Goal: Task Accomplishment & Management: Manage account settings

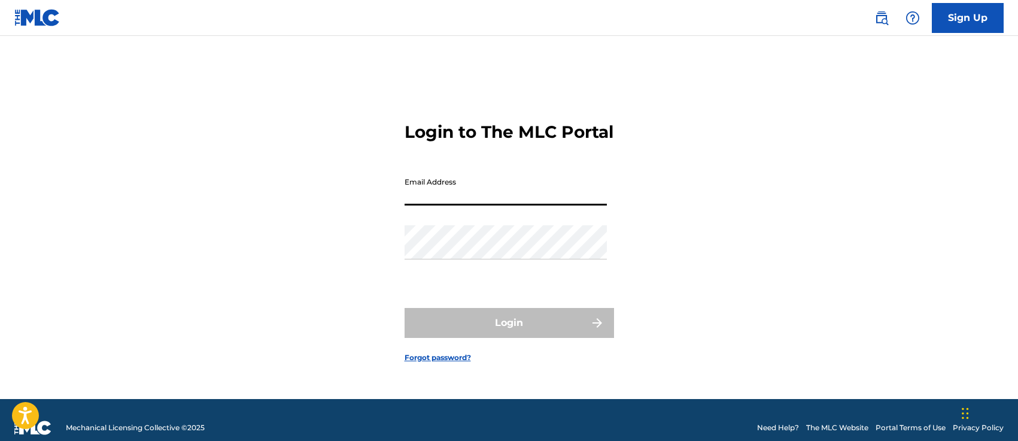
click at [422, 205] on input "Email Address" at bounding box center [506, 188] width 202 height 34
type input "[EMAIL_ADDRESS][DOMAIN_NAME]"
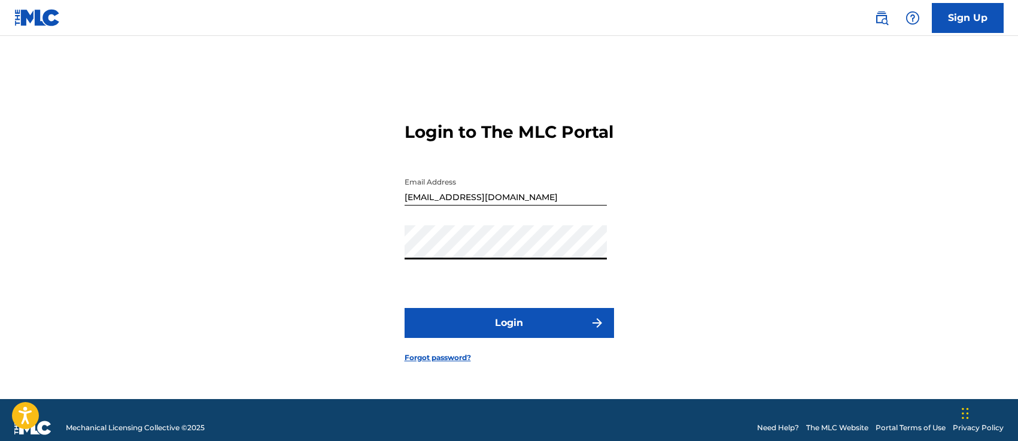
click at [490, 328] on button "Login" at bounding box center [509, 323] width 209 height 30
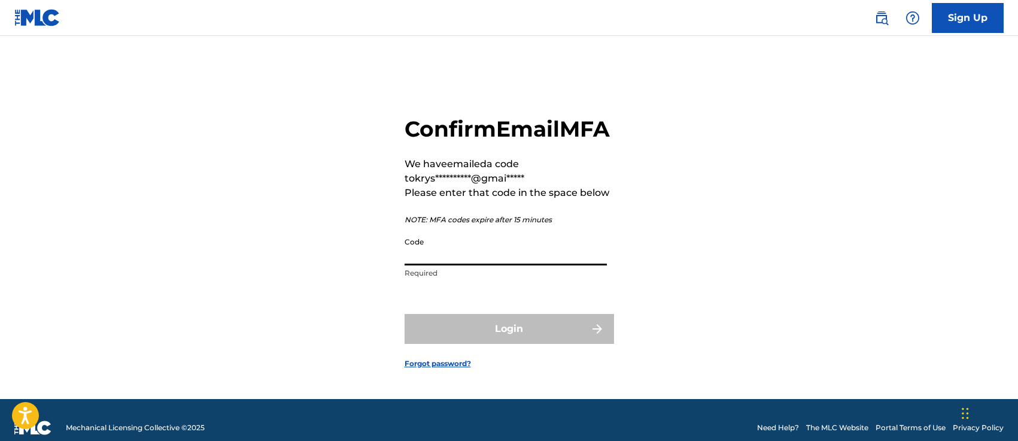
click at [451, 265] on input "Code" at bounding box center [506, 248] width 202 height 34
paste input "132937"
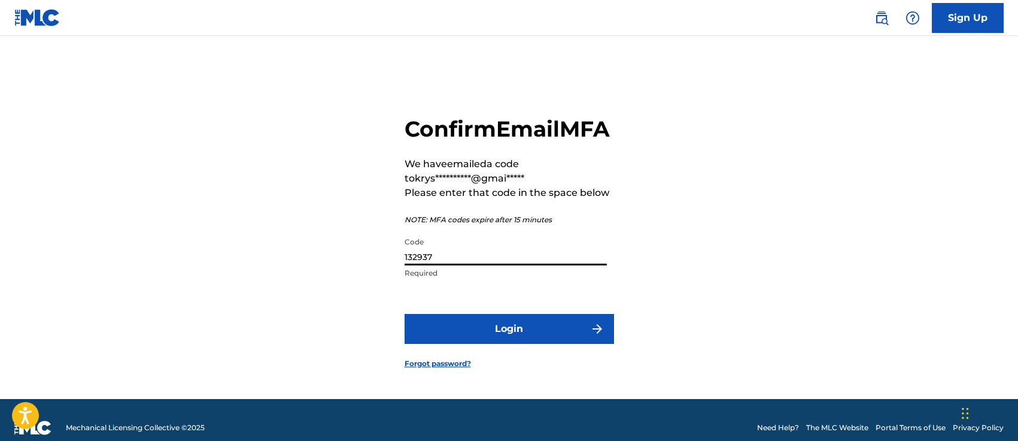
type input "132937"
click at [486, 342] on button "Login" at bounding box center [509, 329] width 209 height 30
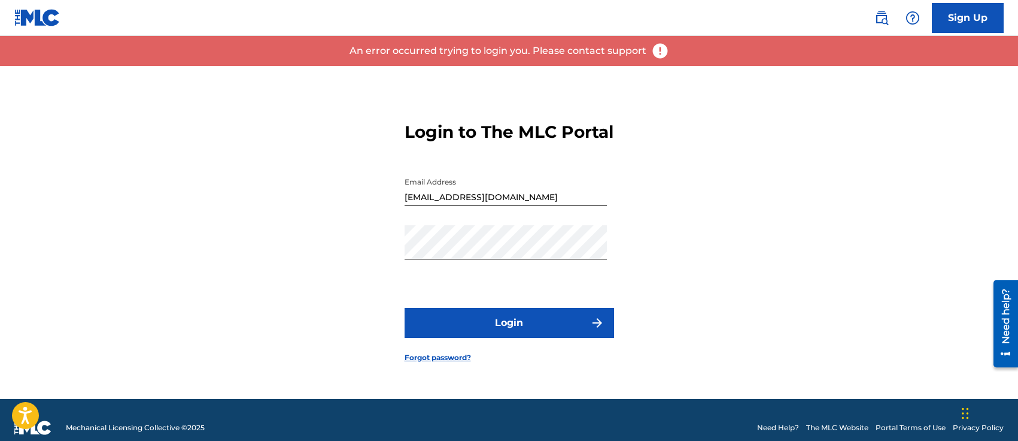
click at [539, 329] on button "Login" at bounding box center [509, 323] width 209 height 30
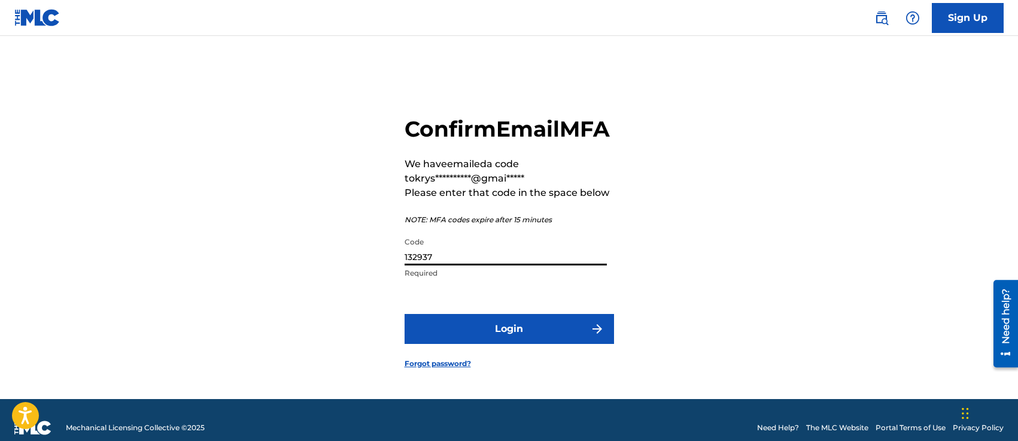
drag, startPoint x: 468, startPoint y: 271, endPoint x: 313, endPoint y: 237, distance: 158.7
click at [313, 237] on div "**********" at bounding box center [509, 232] width 838 height 333
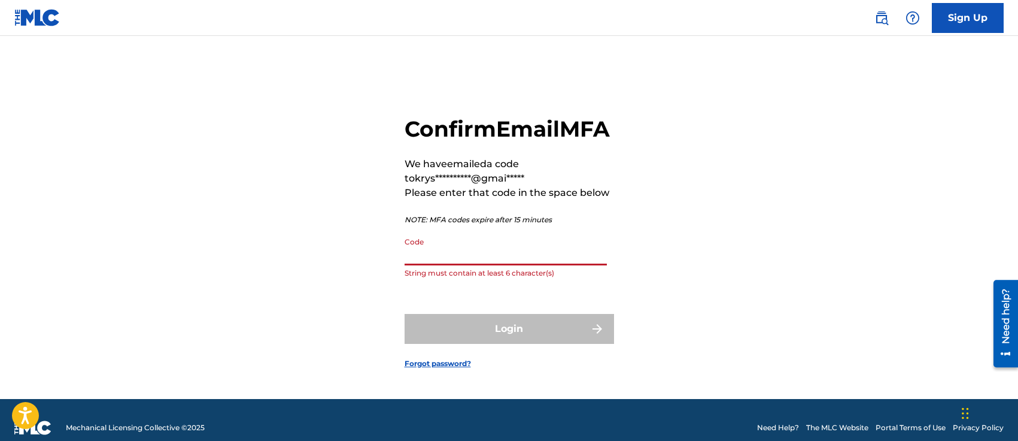
paste input "132937"
type input "132937"
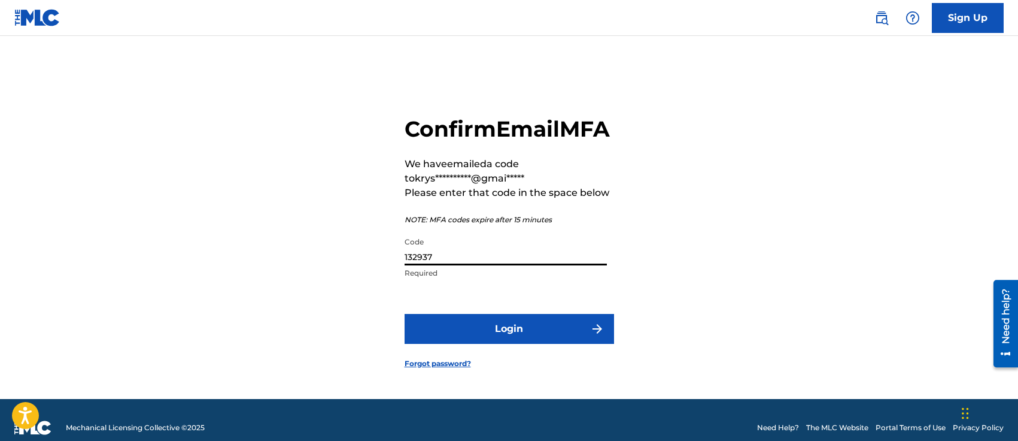
click at [509, 336] on button "Login" at bounding box center [509, 329] width 209 height 30
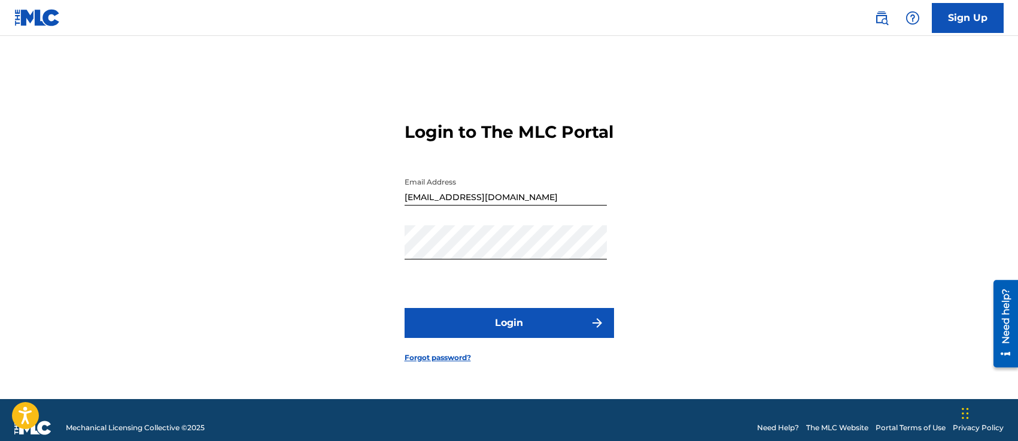
click at [526, 332] on button "Login" at bounding box center [509, 323] width 209 height 30
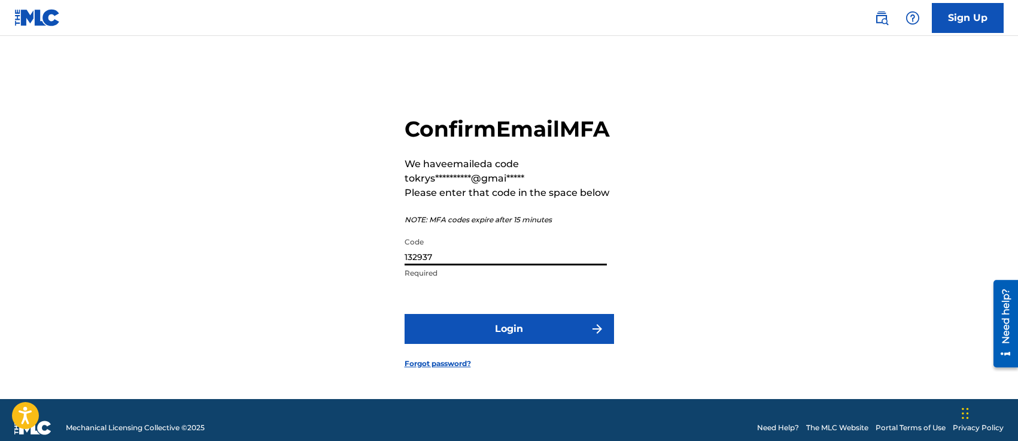
drag, startPoint x: 434, startPoint y: 275, endPoint x: 345, endPoint y: 275, distance: 89.2
click at [345, 275] on div "**********" at bounding box center [509, 232] width 838 height 333
paste input "347438"
type input "347438"
click at [533, 338] on button "Login" at bounding box center [509, 329] width 209 height 30
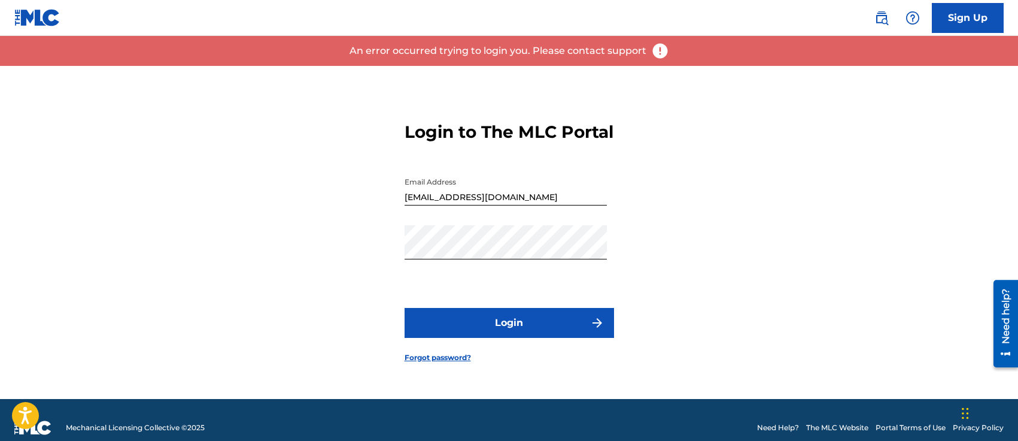
click at [552, 335] on button "Login" at bounding box center [509, 323] width 209 height 30
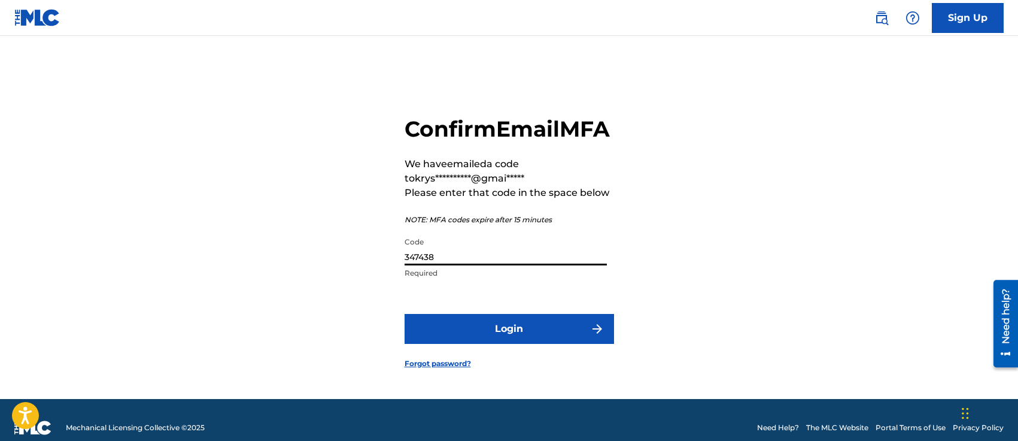
drag, startPoint x: 490, startPoint y: 269, endPoint x: 387, endPoint y: 269, distance: 102.3
click at [387, 269] on div "**********" at bounding box center [509, 232] width 838 height 333
paste input "07357"
type input "307357"
click at [418, 333] on button "Login" at bounding box center [509, 329] width 209 height 30
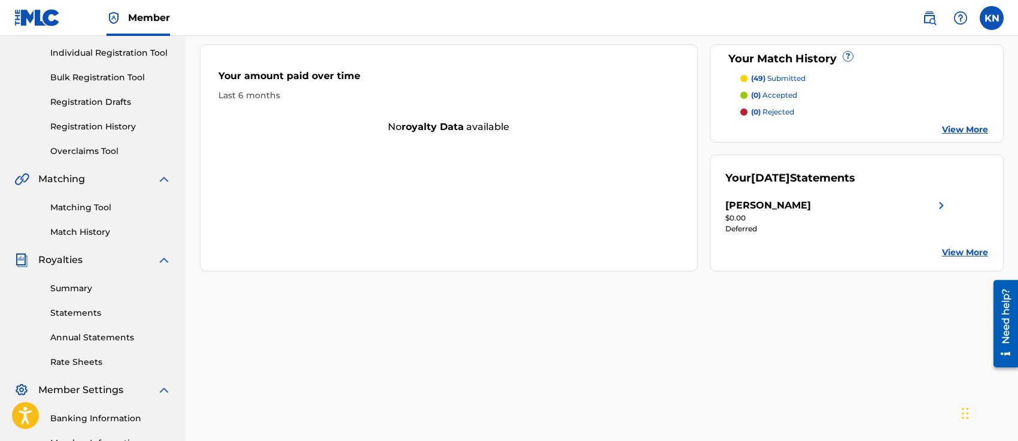
scroll to position [143, 0]
